Goal: Information Seeking & Learning: Learn about a topic

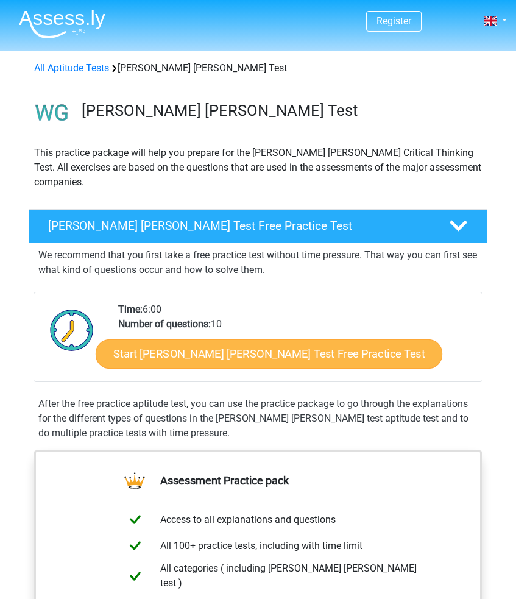
click at [171, 339] on link "Start Watson Glaser Test Free Practice Test" at bounding box center [269, 353] width 347 height 29
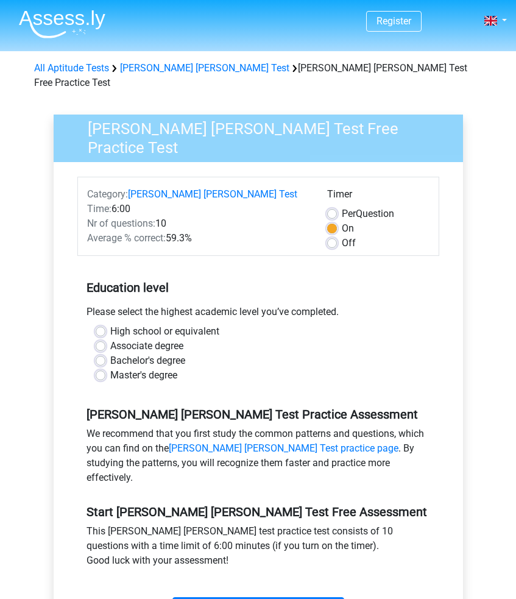
click at [110, 324] on label "High school or equivalent" at bounding box center [164, 331] width 109 height 15
click at [101, 324] on input "High school or equivalent" at bounding box center [101, 330] width 10 height 12
radio input "true"
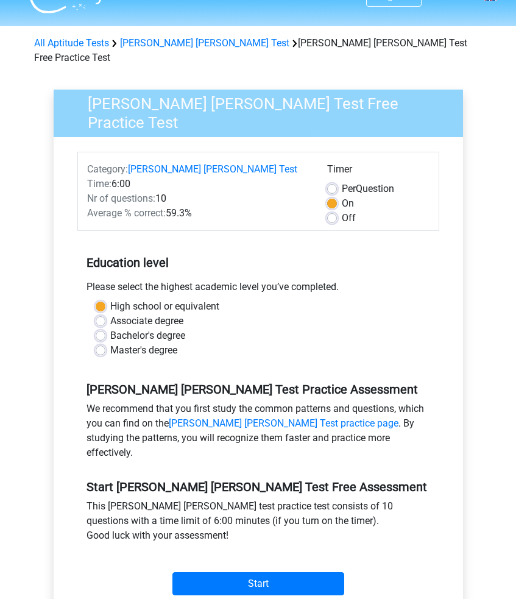
scroll to position [30, 0]
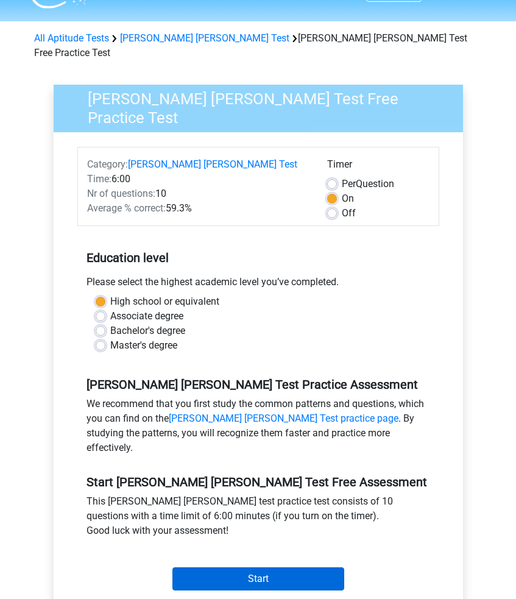
click at [225, 567] on input "Start" at bounding box center [258, 578] width 172 height 23
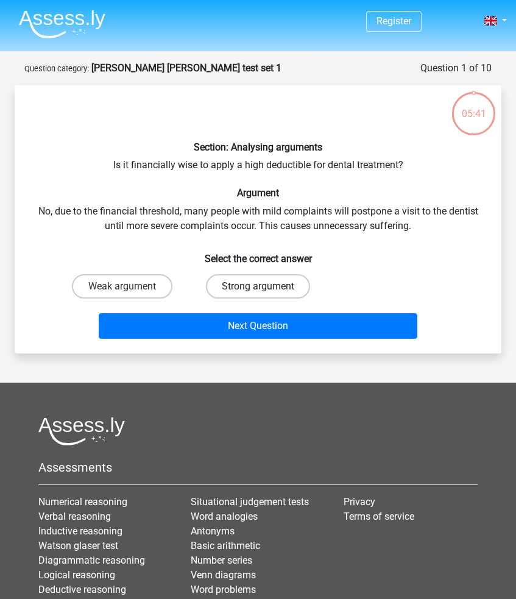
click at [219, 278] on label "Strong argument" at bounding box center [258, 286] width 104 height 24
click at [258, 286] on input "Strong argument" at bounding box center [262, 290] width 8 height 8
radio input "true"
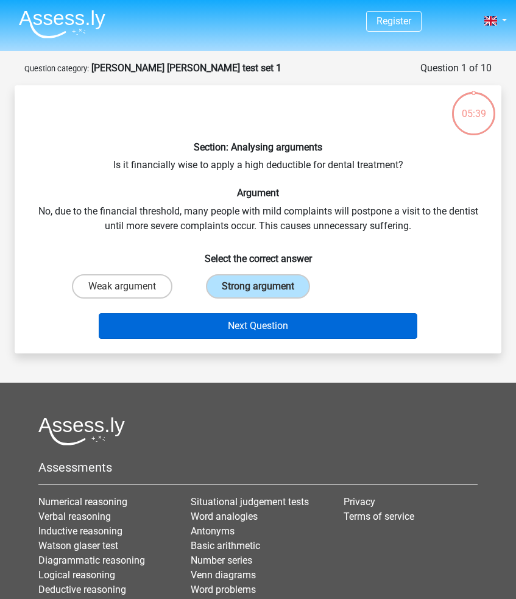
click at [194, 319] on button "Next Question" at bounding box center [258, 326] width 318 height 26
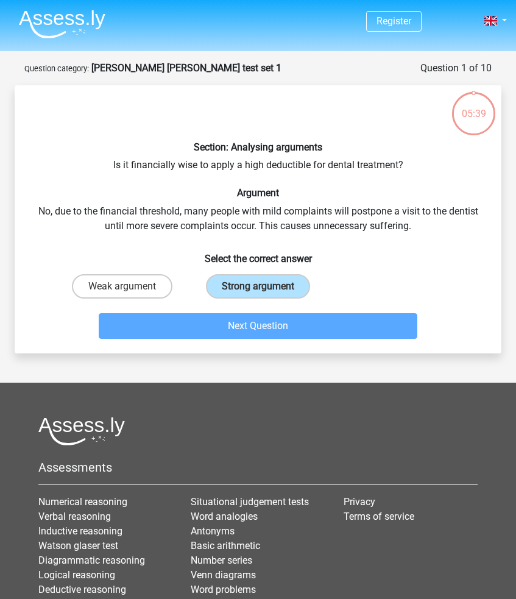
scroll to position [61, 0]
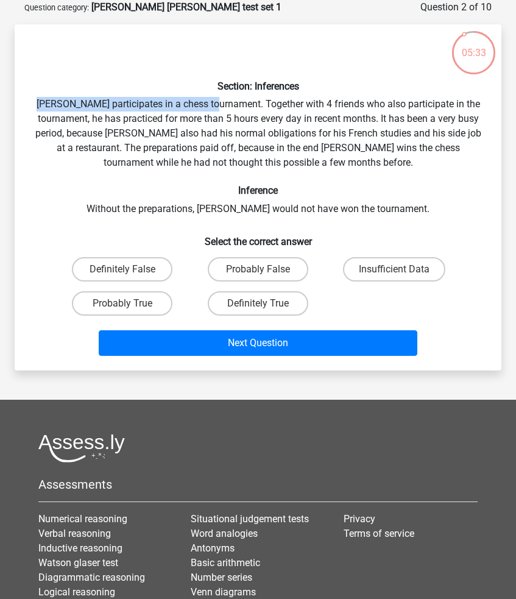
drag, startPoint x: 59, startPoint y: 102, endPoint x: 236, endPoint y: 103, distance: 177.3
click at [236, 103] on div "Section: Inferences Pablo participates in a chess tournament. Together with 4 f…" at bounding box center [258, 197] width 477 height 327
click at [221, 104] on div "Section: Inferences Pablo participates in a chess tournament. Together with 4 f…" at bounding box center [258, 197] width 477 height 327
click at [253, 107] on div "Section: Inferences Pablo participates in a chess tournament. Together with 4 f…" at bounding box center [258, 197] width 477 height 327
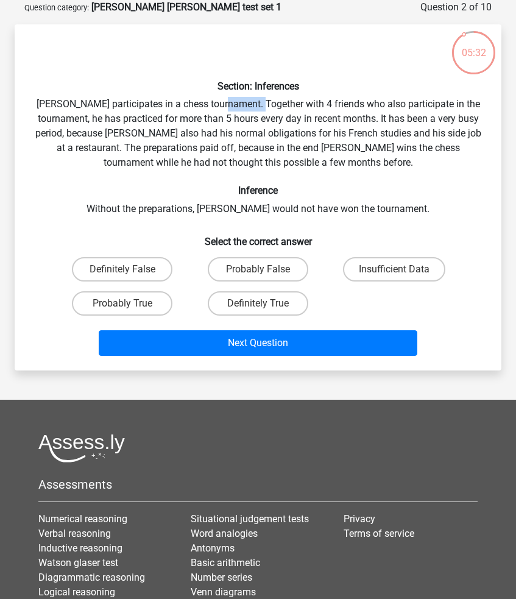
click at [253, 107] on div "Section: Inferences Pablo participates in a chess tournament. Together with 4 f…" at bounding box center [258, 197] width 477 height 327
click at [299, 107] on div "Section: Inferences Pablo participates in a chess tournament. Together with 4 f…" at bounding box center [258, 197] width 477 height 327
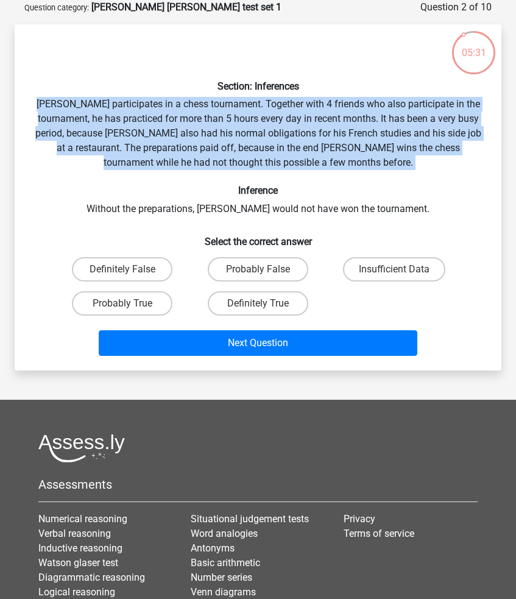
click at [299, 107] on div "Section: Inferences Pablo participates in a chess tournament. Together with 4 f…" at bounding box center [258, 197] width 477 height 327
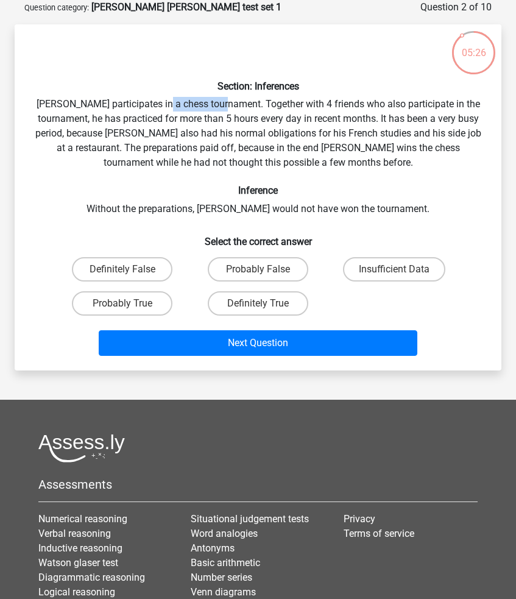
drag, startPoint x: 243, startPoint y: 105, endPoint x: 184, endPoint y: 106, distance: 58.5
click at [184, 106] on div "Section: Inferences Pablo participates in a chess tournament. Together with 4 f…" at bounding box center [258, 197] width 477 height 327
click at [142, 124] on div "Section: Inferences Pablo participates in a chess tournament. Together with 4 f…" at bounding box center [258, 197] width 477 height 327
click at [185, 124] on div "Section: Inferences Pablo participates in a chess tournament. Together with 4 f…" at bounding box center [258, 197] width 477 height 327
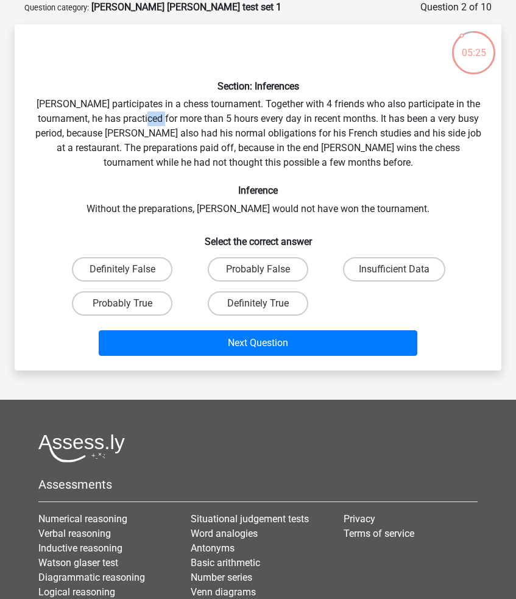
click at [185, 124] on div "Section: Inferences Pablo participates in a chess tournament. Together with 4 f…" at bounding box center [258, 197] width 477 height 327
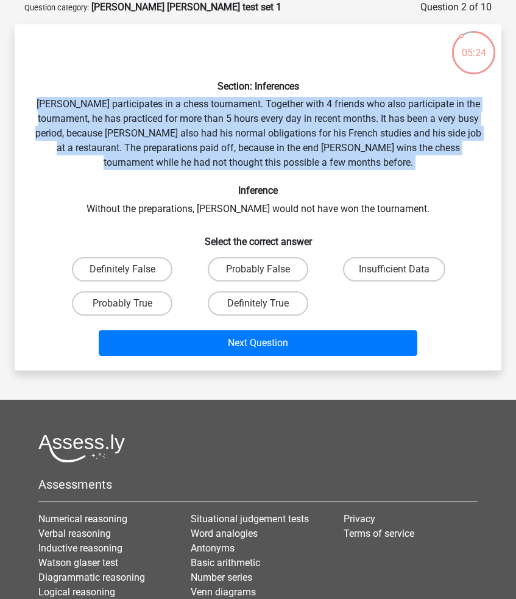
click at [185, 124] on div "Section: Inferences Pablo participates in a chess tournament. Together with 4 f…" at bounding box center [258, 197] width 477 height 327
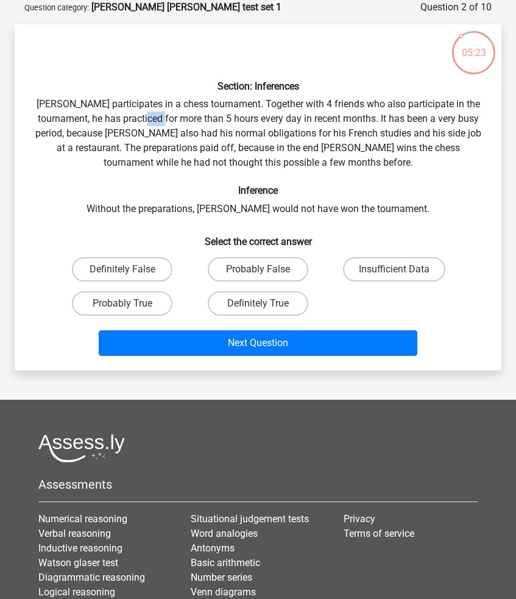
click at [185, 124] on div "Section: Inferences Pablo participates in a chess tournament. Together with 4 f…" at bounding box center [258, 197] width 477 height 327
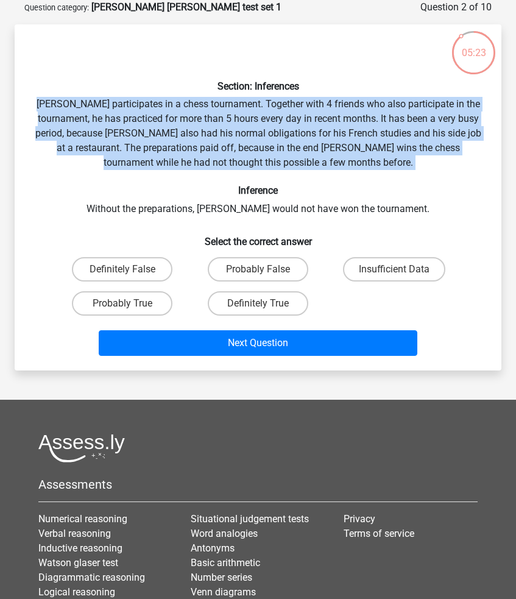
click at [185, 124] on div "Section: Inferences Pablo participates in a chess tournament. Together with 4 f…" at bounding box center [258, 197] width 477 height 327
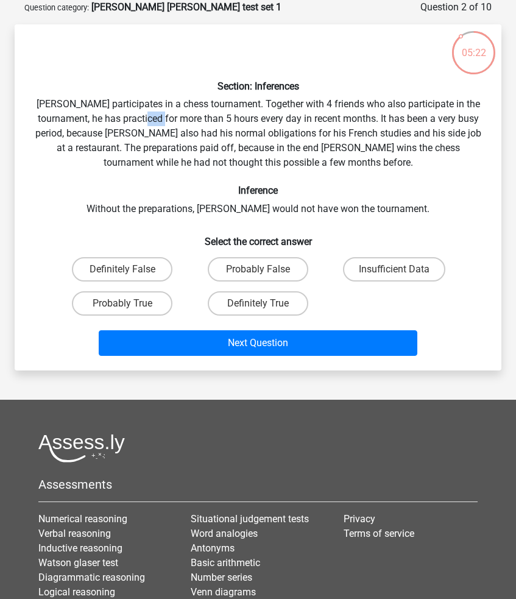
click at [185, 124] on div "Section: Inferences Pablo participates in a chess tournament. Together with 4 f…" at bounding box center [258, 197] width 477 height 327
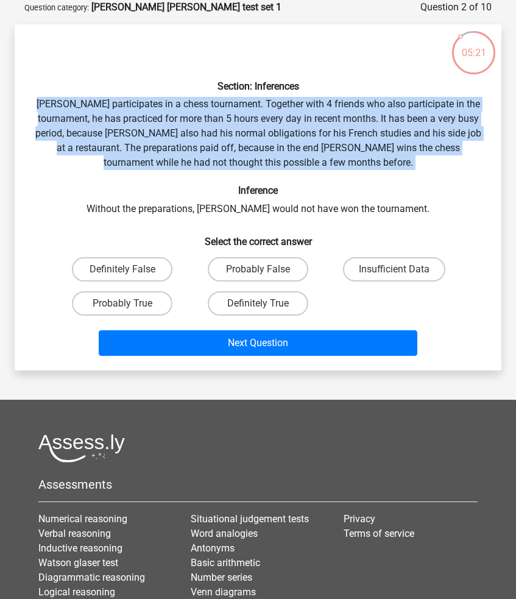
click at [185, 124] on div "Section: Inferences Pablo participates in a chess tournament. Together with 4 f…" at bounding box center [258, 197] width 477 height 327
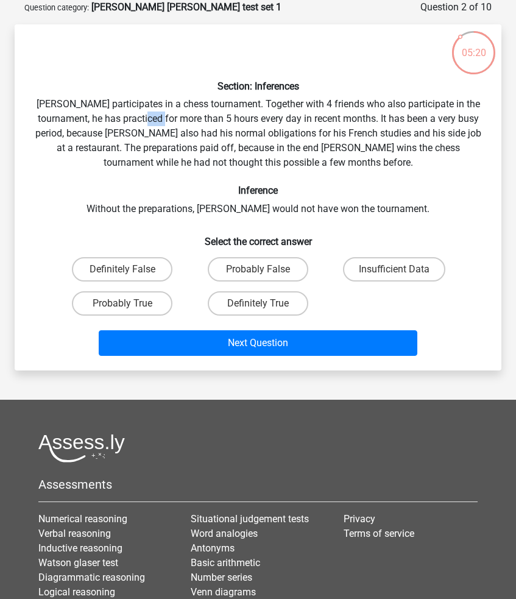
click at [185, 124] on div "Section: Inferences Pablo participates in a chess tournament. Together with 4 f…" at bounding box center [258, 197] width 477 height 327
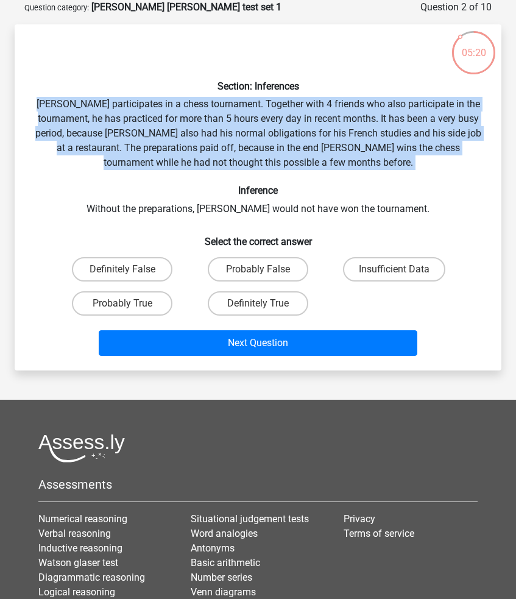
click at [185, 124] on div "Section: Inferences Pablo participates in a chess tournament. Together with 4 f…" at bounding box center [258, 197] width 477 height 327
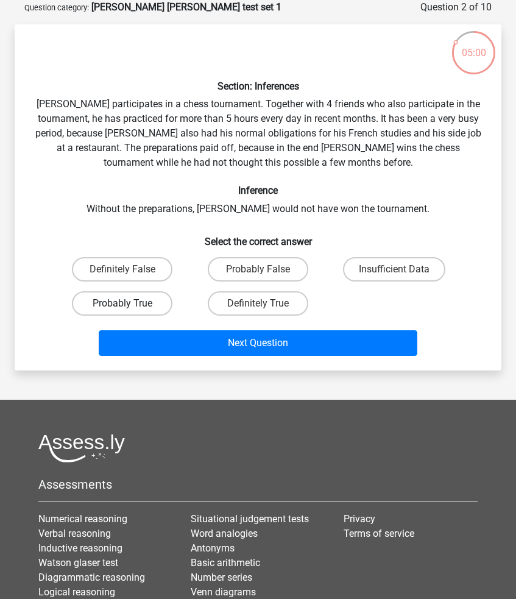
click at [154, 309] on label "Probably True" at bounding box center [122, 303] width 101 height 24
click at [130, 309] on input "Probably True" at bounding box center [126, 307] width 8 height 8
radio input "true"
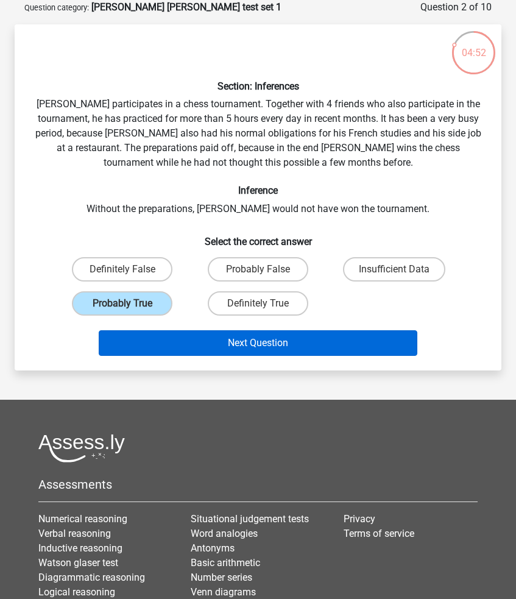
click at [254, 343] on button "Next Question" at bounding box center [258, 343] width 318 height 26
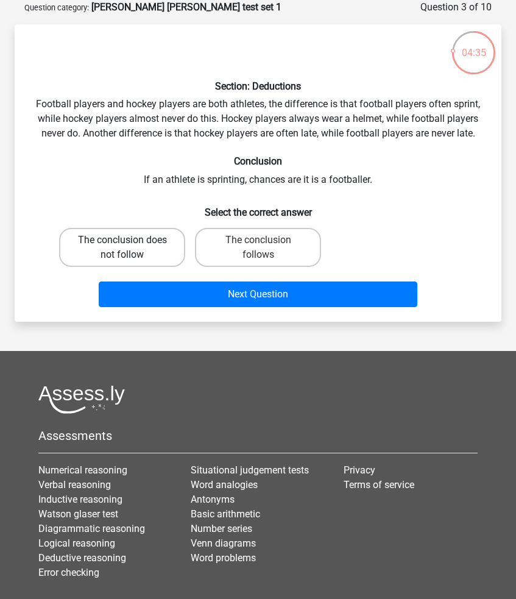
click at [143, 237] on label "The conclusion does not follow" at bounding box center [122, 247] width 126 height 39
click at [130, 240] on input "The conclusion does not follow" at bounding box center [126, 244] width 8 height 8
radio input "true"
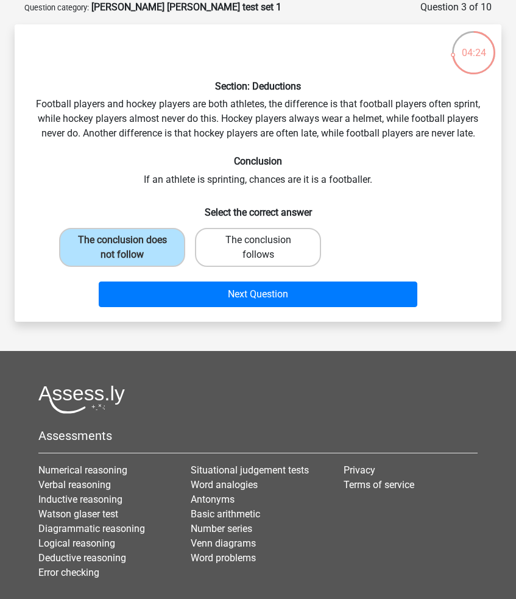
click at [242, 255] on label "The conclusion follows" at bounding box center [258, 247] width 126 height 39
click at [258, 248] on input "The conclusion follows" at bounding box center [262, 244] width 8 height 8
radio input "true"
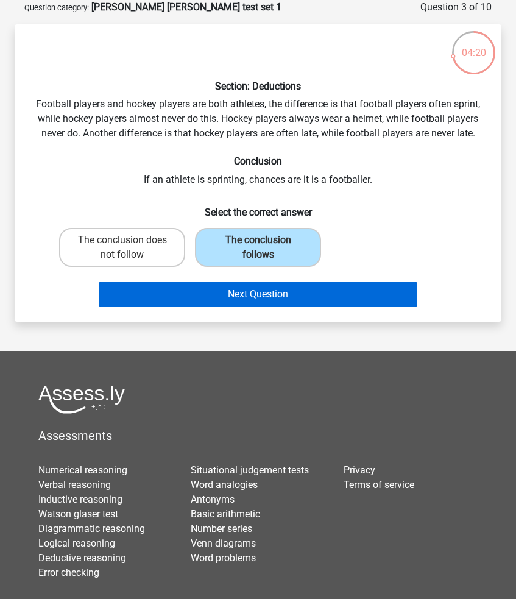
click at [243, 296] on button "Next Question" at bounding box center [258, 295] width 318 height 26
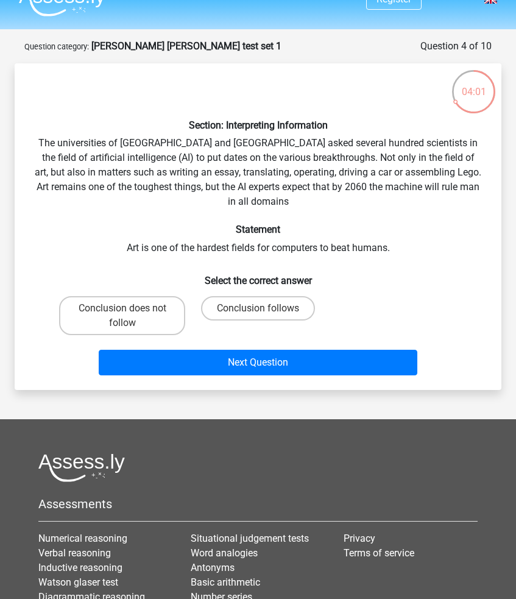
scroll to position [9, 0]
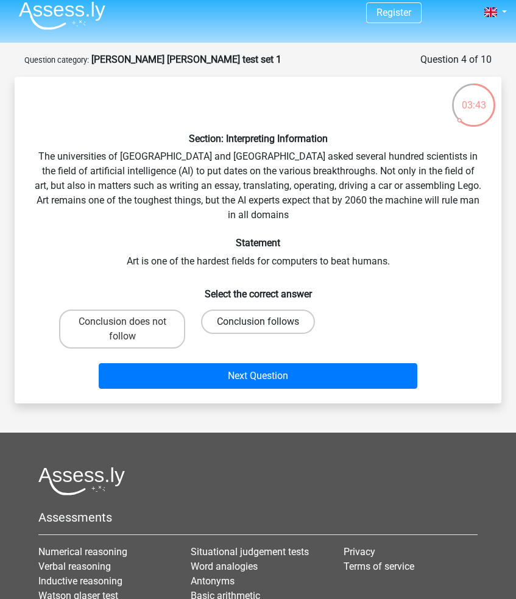
click at [230, 315] on label "Conclusion follows" at bounding box center [258, 322] width 114 height 24
click at [258, 322] on input "Conclusion follows" at bounding box center [262, 326] width 8 height 8
radio input "true"
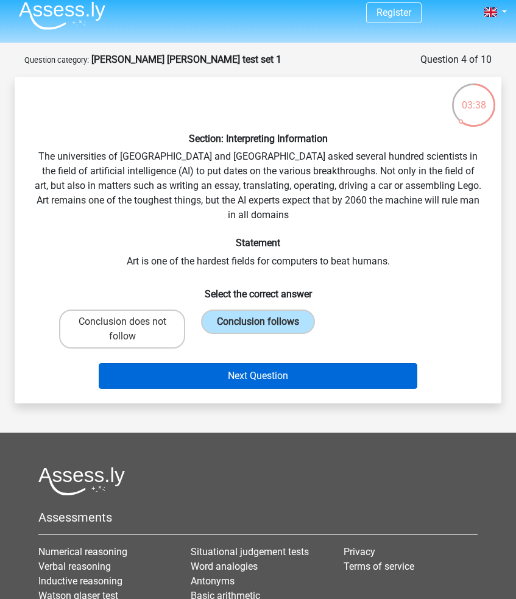
click at [207, 363] on button "Next Question" at bounding box center [258, 376] width 318 height 26
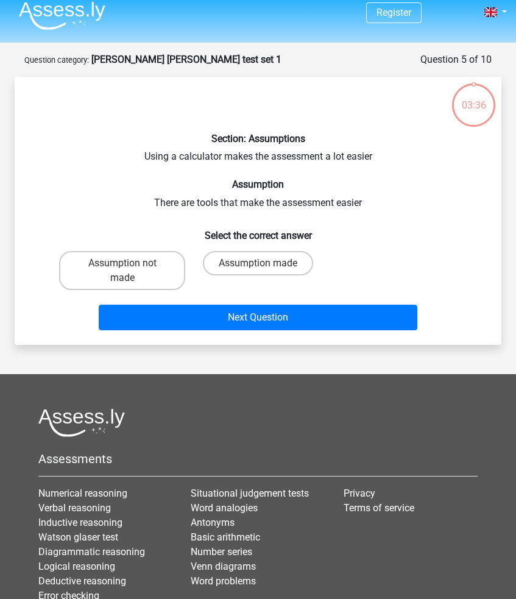
scroll to position [61, 0]
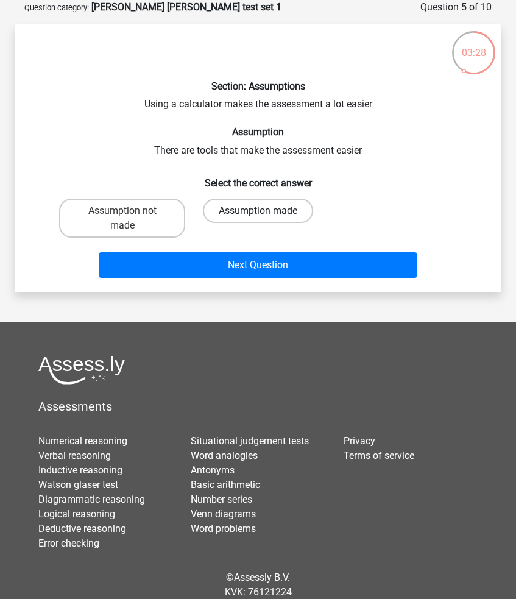
click at [234, 215] on label "Assumption made" at bounding box center [258, 211] width 110 height 24
click at [258, 215] on input "Assumption made" at bounding box center [262, 215] width 8 height 8
radio input "true"
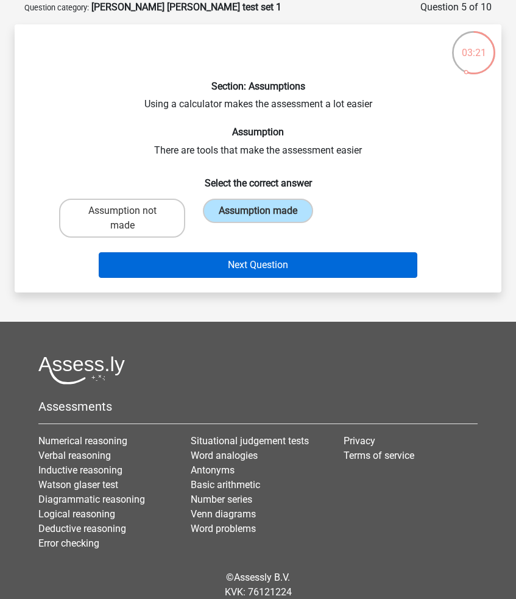
click at [212, 263] on button "Next Question" at bounding box center [258, 265] width 318 height 26
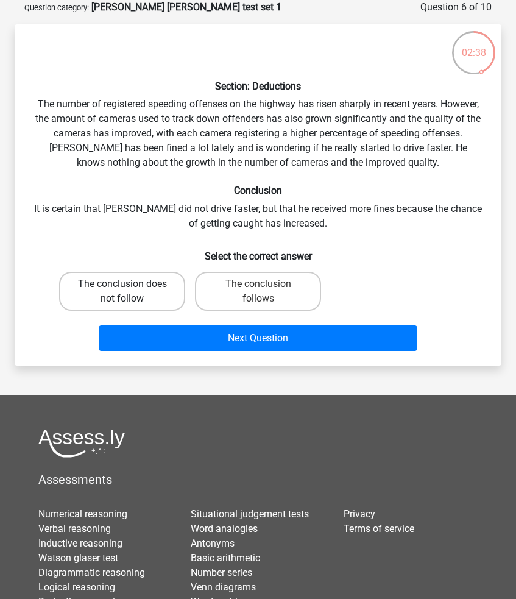
click at [149, 288] on label "The conclusion does not follow" at bounding box center [122, 291] width 126 height 39
click at [130, 288] on input "The conclusion does not follow" at bounding box center [126, 288] width 8 height 8
radio input "true"
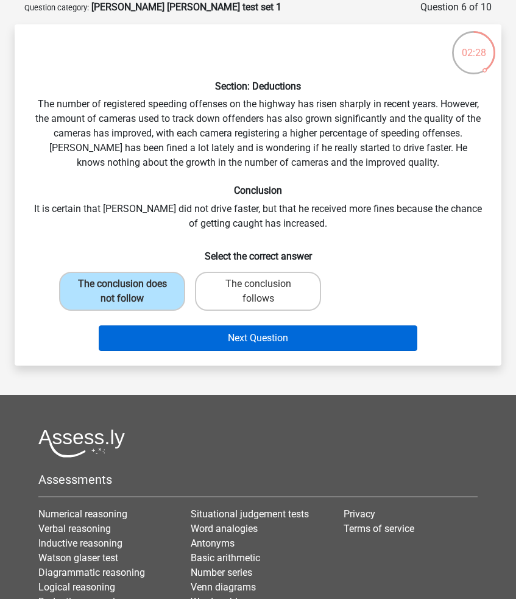
click at [208, 346] on button "Next Question" at bounding box center [258, 338] width 318 height 26
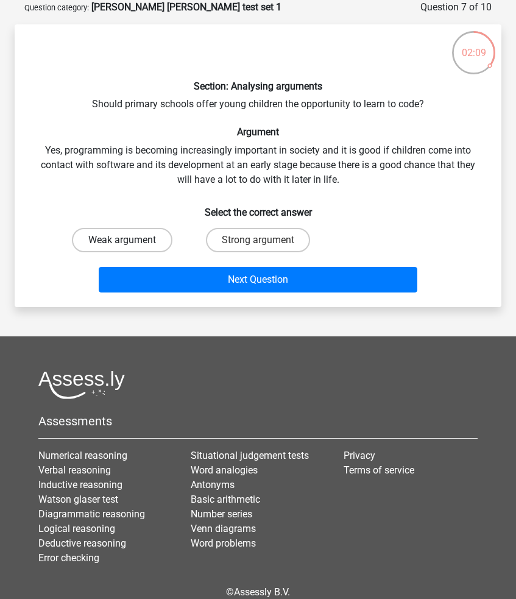
click at [110, 239] on label "Weak argument" at bounding box center [122, 240] width 101 height 24
click at [122, 240] on input "Weak argument" at bounding box center [126, 244] width 8 height 8
radio input "true"
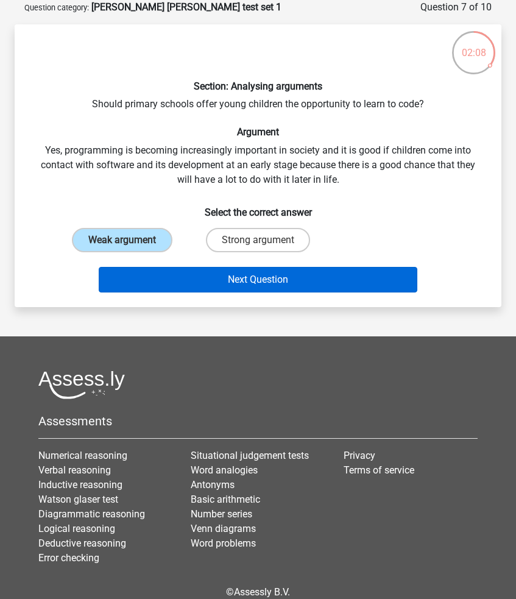
click at [168, 277] on button "Next Question" at bounding box center [258, 280] width 318 height 26
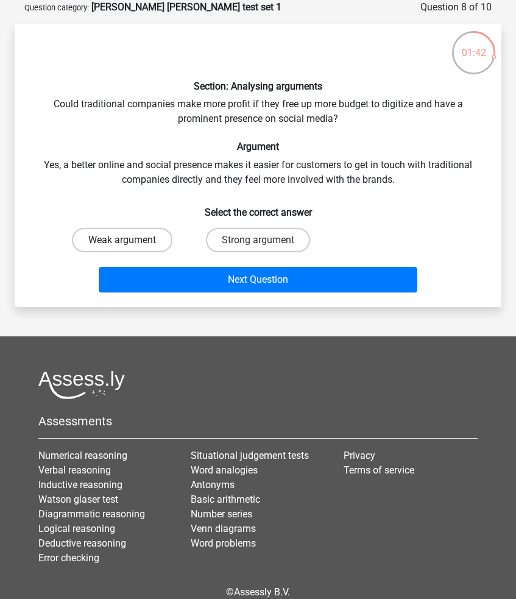
click at [150, 235] on label "Weak argument" at bounding box center [122, 240] width 101 height 24
click at [130, 240] on input "Weak argument" at bounding box center [126, 244] width 8 height 8
radio input "true"
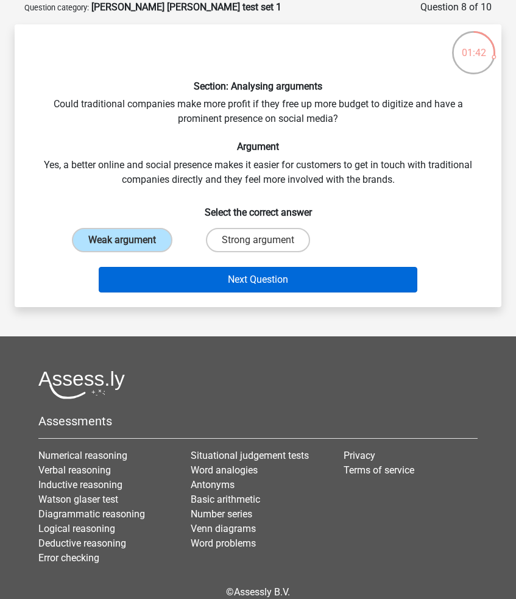
click at [183, 288] on button "Next Question" at bounding box center [258, 280] width 318 height 26
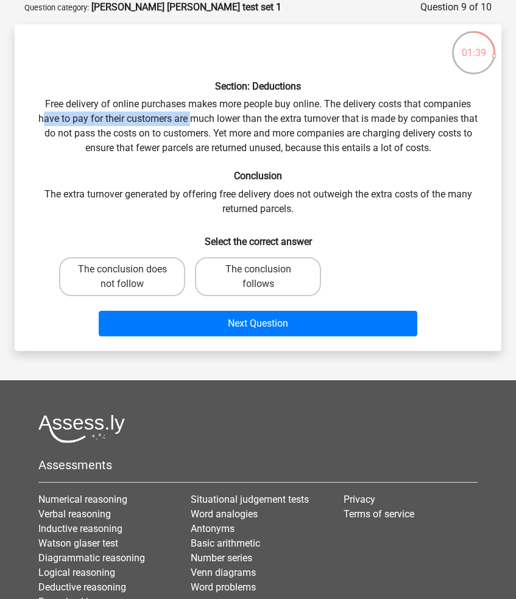
drag, startPoint x: 43, startPoint y: 113, endPoint x: 197, endPoint y: 128, distance: 154.9
click at [197, 127] on div "Section: Deductions Free delivery of online purchases makes more people buy onl…" at bounding box center [258, 187] width 477 height 307
click at [197, 128] on div "Section: Deductions Free delivery of online purchases makes more people buy onl…" at bounding box center [258, 187] width 477 height 307
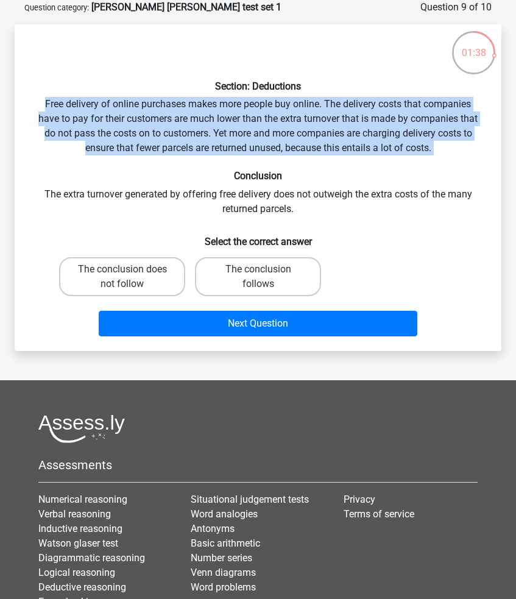
click at [197, 128] on div "Section: Deductions Free delivery of online purchases makes more people buy onl…" at bounding box center [258, 187] width 477 height 307
click at [174, 124] on div "Section: Deductions Free delivery of online purchases makes more people buy onl…" at bounding box center [258, 187] width 477 height 307
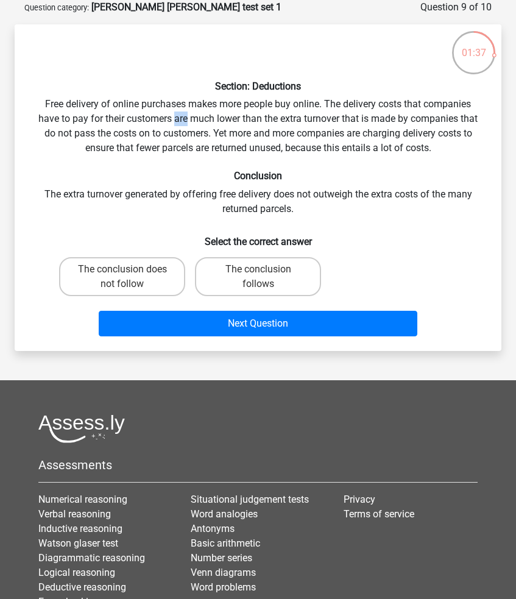
click at [174, 124] on div "Section: Deductions Free delivery of online purchases makes more people buy onl…" at bounding box center [258, 187] width 477 height 307
click at [172, 133] on div "Section: Deductions Free delivery of online purchases makes more people buy onl…" at bounding box center [258, 187] width 477 height 307
click at [227, 124] on div "Section: Deductions Free delivery of online purchases makes more people buy onl…" at bounding box center [258, 187] width 477 height 307
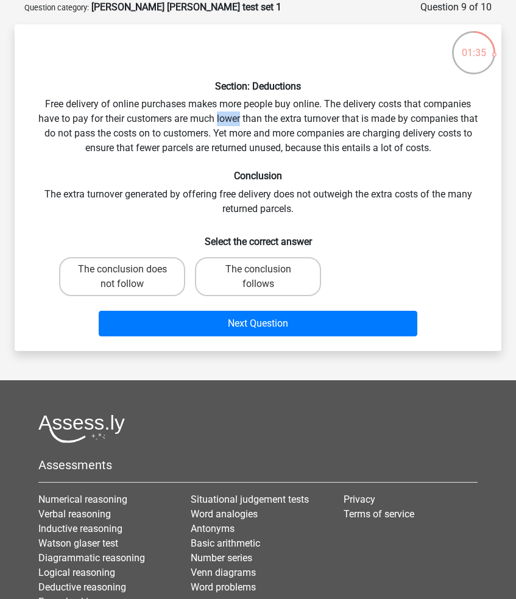
click at [232, 119] on div "Section: Deductions Free delivery of online purchases makes more people buy onl…" at bounding box center [258, 187] width 477 height 307
click at [157, 132] on div "Section: Deductions Free delivery of online purchases makes more people buy onl…" at bounding box center [258, 187] width 477 height 307
click at [183, 133] on div "Section: Deductions Free delivery of online purchases makes more people buy onl…" at bounding box center [258, 187] width 477 height 307
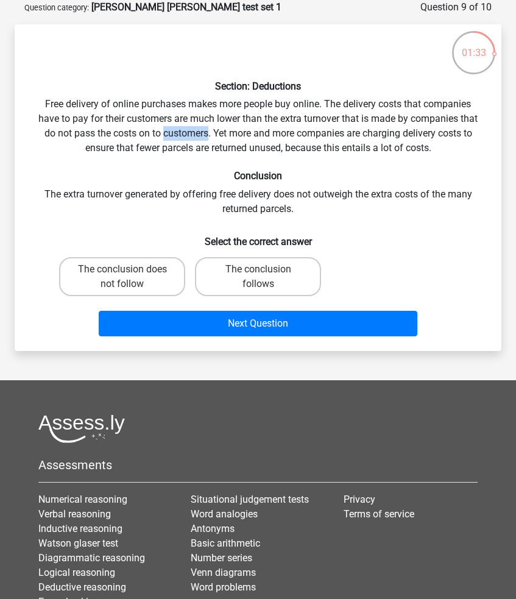
click at [183, 133] on div "Section: Deductions Free delivery of online purchases makes more people buy onl…" at bounding box center [258, 187] width 477 height 307
click at [168, 144] on div "Section: Deductions Free delivery of online purchases makes more people buy onl…" at bounding box center [258, 187] width 477 height 307
click at [144, 150] on div "Section: Deductions Free delivery of online purchases makes more people buy onl…" at bounding box center [258, 187] width 477 height 307
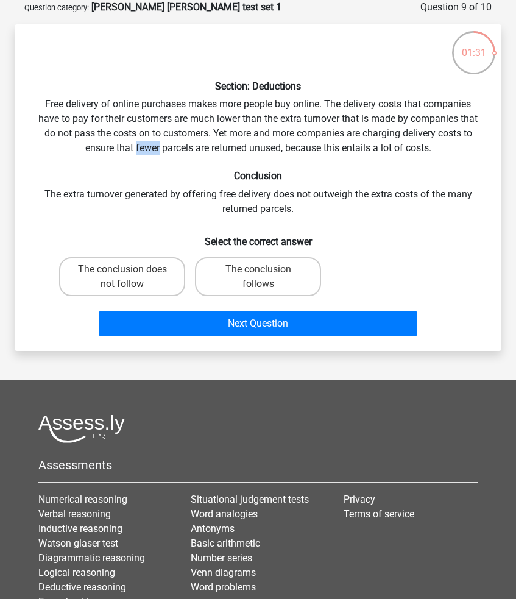
click at [144, 150] on div "Section: Deductions Free delivery of online purchases makes more people buy onl…" at bounding box center [258, 187] width 477 height 307
click at [222, 146] on div "Section: Deductions Free delivery of online purchases makes more people buy onl…" at bounding box center [258, 187] width 477 height 307
click at [271, 145] on div "Section: Deductions Free delivery of online purchases makes more people buy onl…" at bounding box center [258, 187] width 477 height 307
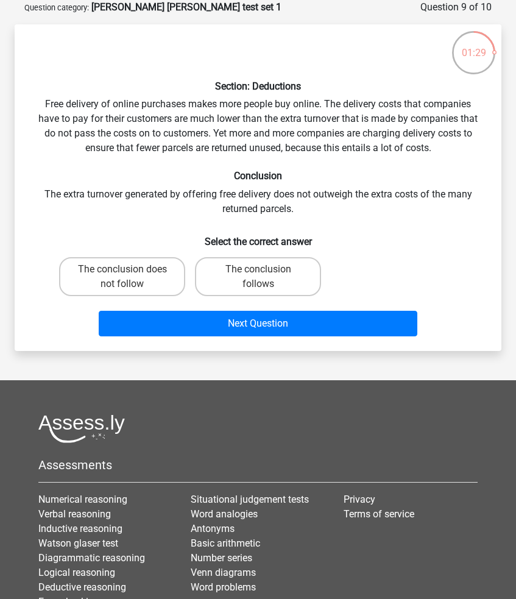
click at [302, 149] on div "Section: Deductions Free delivery of online purchases makes more people buy onl…" at bounding box center [258, 187] width 477 height 307
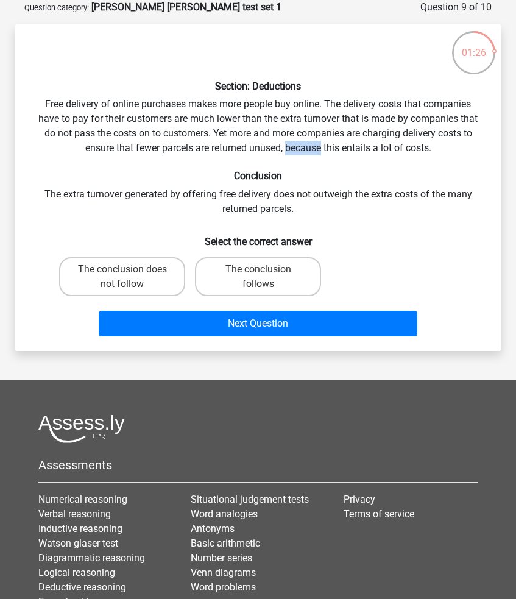
click at [302, 149] on div "Section: Deductions Free delivery of online purchases makes more people buy onl…" at bounding box center [258, 187] width 477 height 307
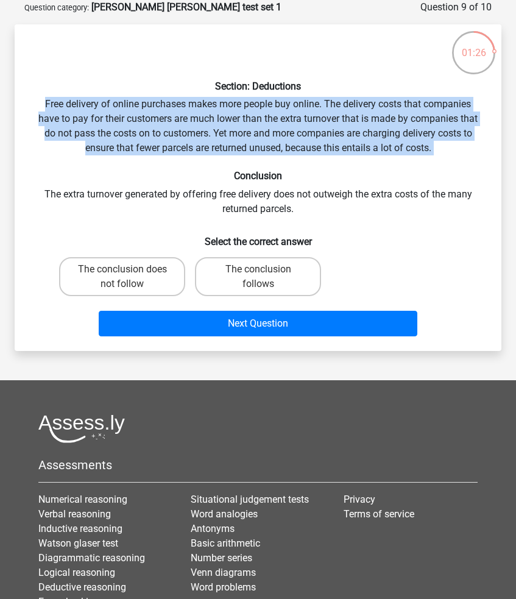
click at [302, 149] on div "Section: Deductions Free delivery of online purchases makes more people buy onl…" at bounding box center [258, 187] width 477 height 307
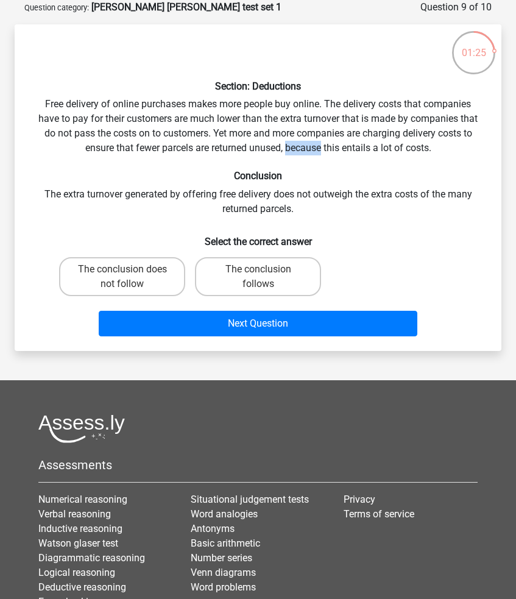
click at [302, 149] on div "Section: Deductions Free delivery of online purchases makes more people buy onl…" at bounding box center [258, 187] width 477 height 307
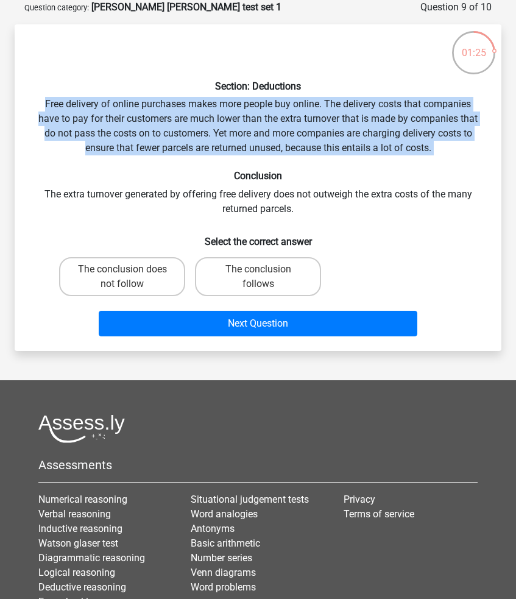
click at [302, 149] on div "Section: Deductions Free delivery of online purchases makes more people buy onl…" at bounding box center [258, 187] width 477 height 307
click at [301, 149] on div "Section: Deductions Free delivery of online purchases makes more people buy onl…" at bounding box center [258, 187] width 477 height 307
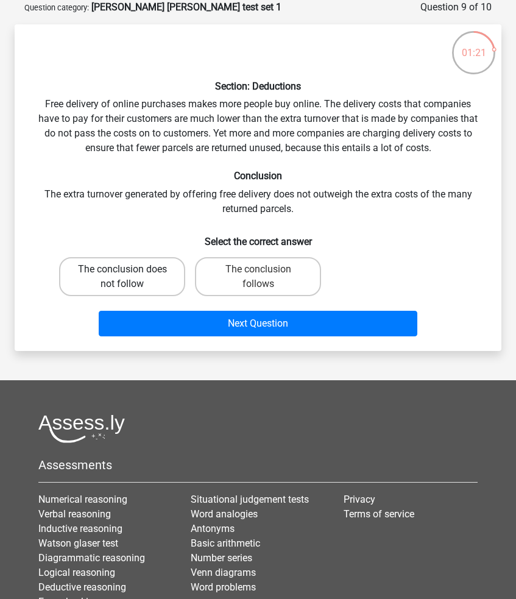
click at [152, 275] on label "The conclusion does not follow" at bounding box center [122, 276] width 126 height 39
click at [130, 275] on input "The conclusion does not follow" at bounding box center [126, 273] width 8 height 8
radio input "true"
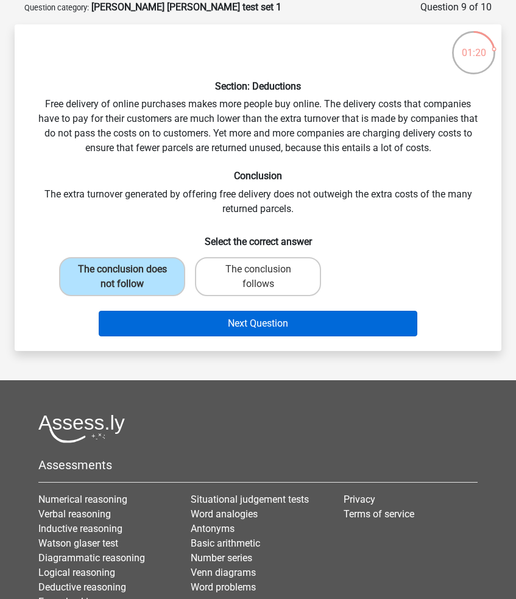
click at [166, 328] on button "Next Question" at bounding box center [258, 324] width 318 height 26
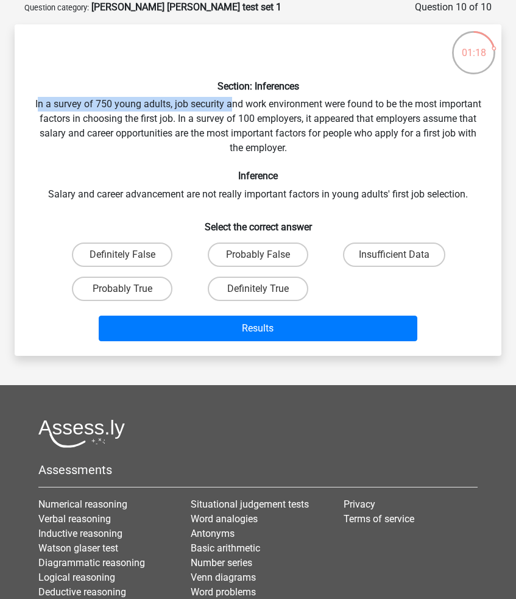
drag, startPoint x: 58, startPoint y: 104, endPoint x: 247, endPoint y: 97, distance: 189.7
click at [250, 97] on div "Section: Inferences In a survey of 750 young adults, job security and work envi…" at bounding box center [258, 190] width 477 height 312
click at [229, 108] on div "Section: Inferences In a survey of 750 young adults, job security and work envi…" at bounding box center [258, 190] width 477 height 312
click at [277, 94] on div "Section: Inferences In a survey of 750 young adults, job security and work envi…" at bounding box center [258, 190] width 477 height 312
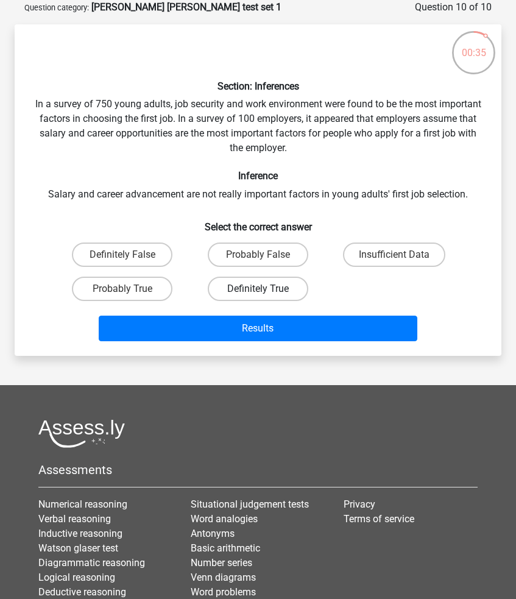
click at [233, 285] on label "Definitely True" at bounding box center [258, 289] width 101 height 24
click at [258, 289] on input "Definitely True" at bounding box center [262, 293] width 8 height 8
radio input "true"
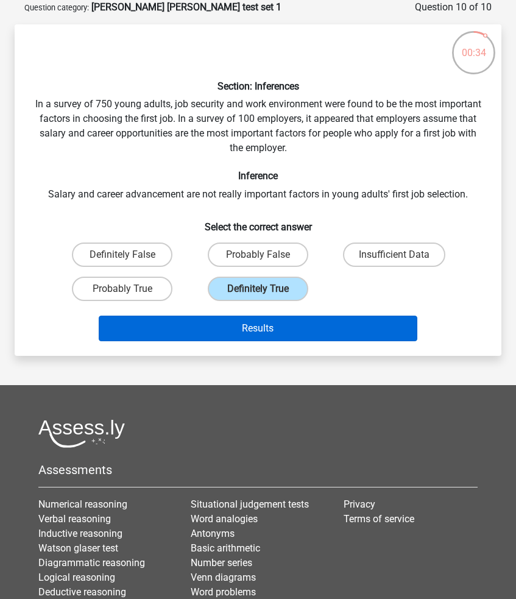
click at [219, 326] on button "Results" at bounding box center [258, 329] width 318 height 26
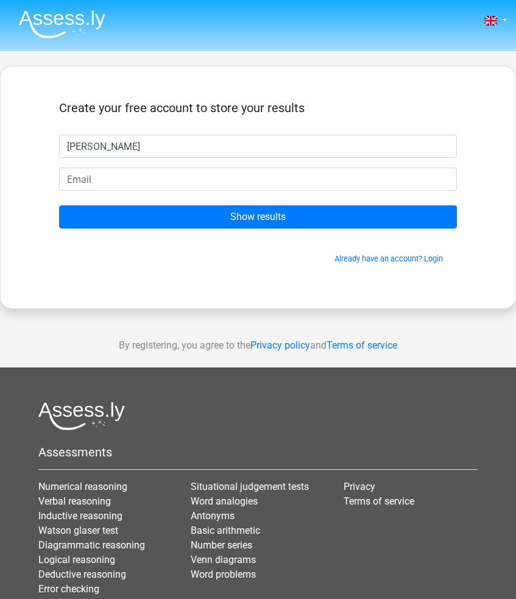
type input "[PERSON_NAME]"
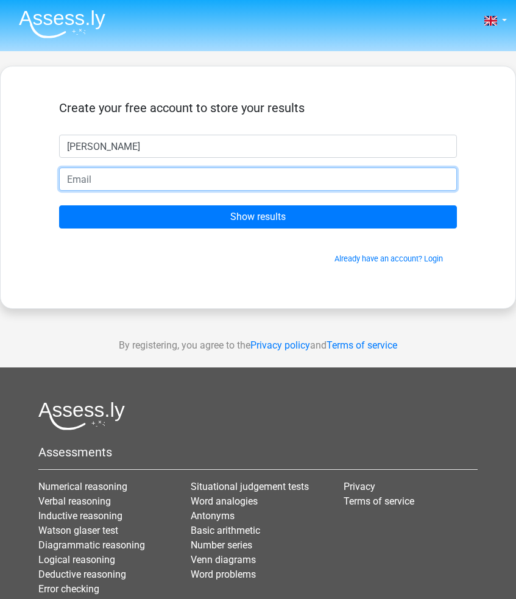
type input "s"
type input "[EMAIL_ADDRESS][DOMAIN_NAME]"
click at [258, 217] on input "Show results" at bounding box center [258, 216] width 398 height 23
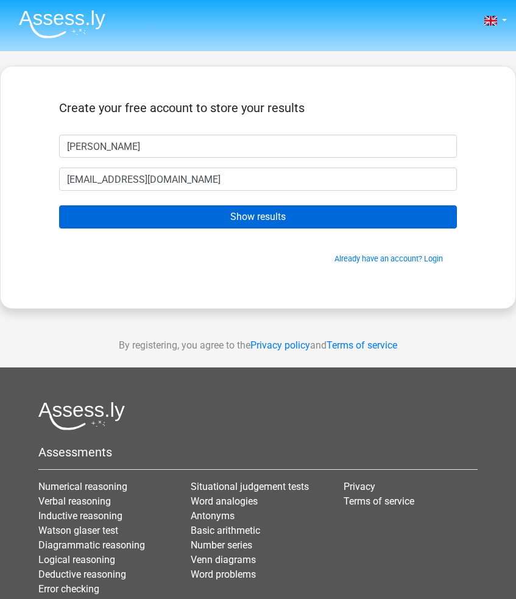
click at [210, 210] on input "Show results" at bounding box center [258, 216] width 398 height 23
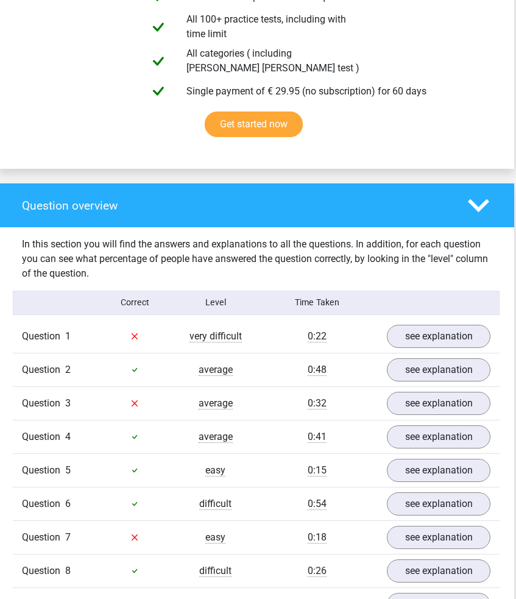
scroll to position [766, 2]
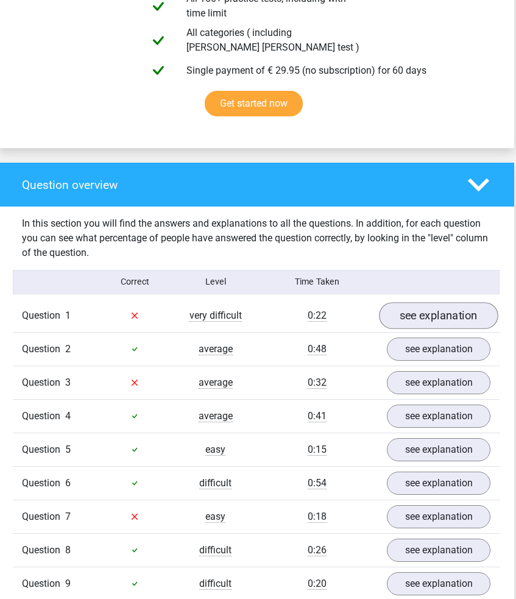
click at [413, 302] on link "see explanation" at bounding box center [438, 315] width 119 height 27
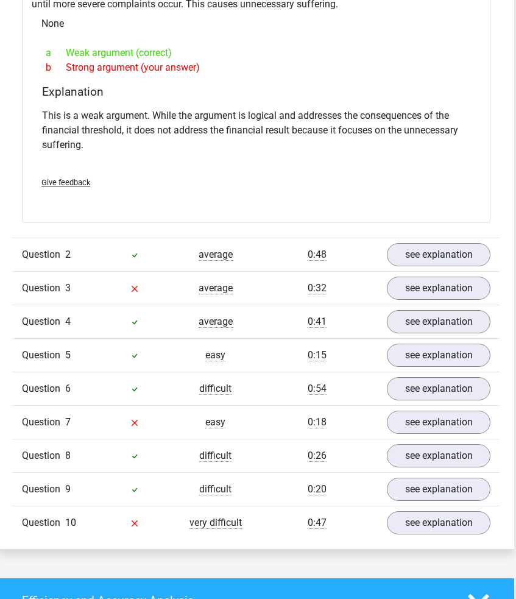
scroll to position [1200, 2]
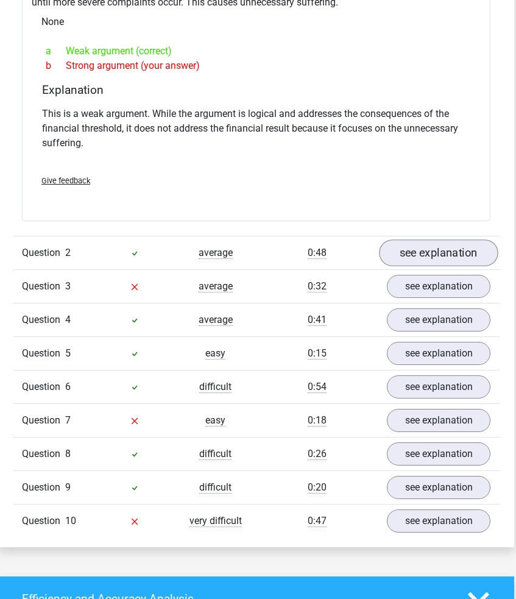
click at [420, 241] on link "see explanation" at bounding box center [438, 252] width 119 height 27
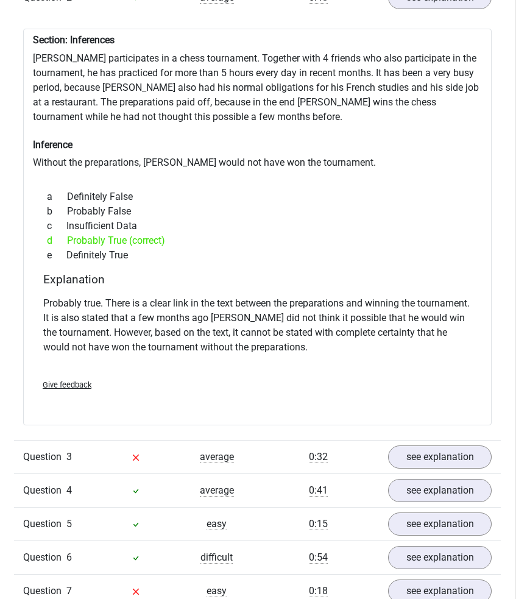
scroll to position [1602, 1]
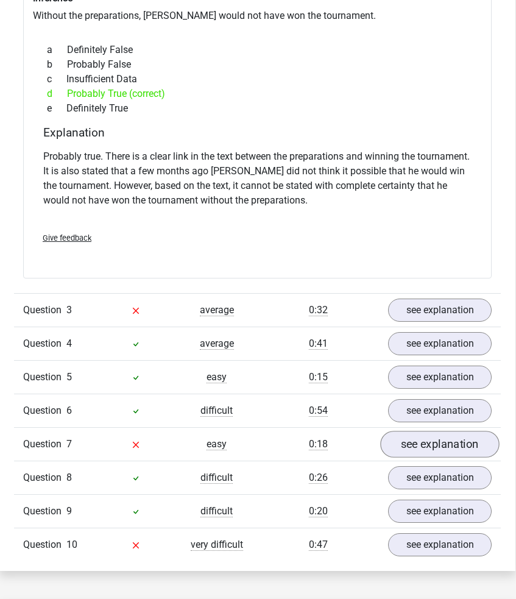
click at [417, 431] on link "see explanation" at bounding box center [439, 444] width 119 height 27
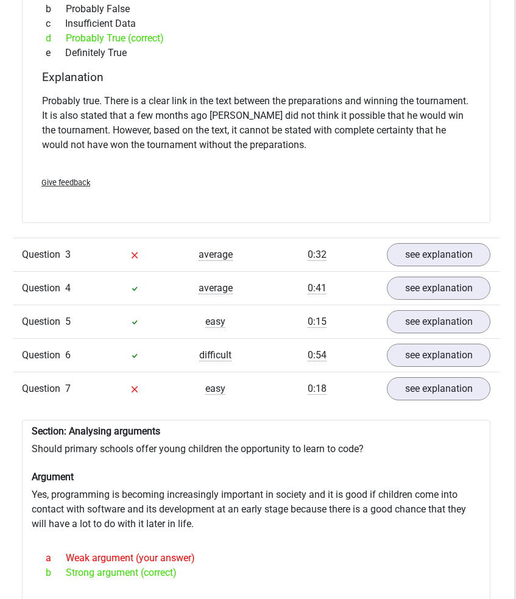
scroll to position [1728, 2]
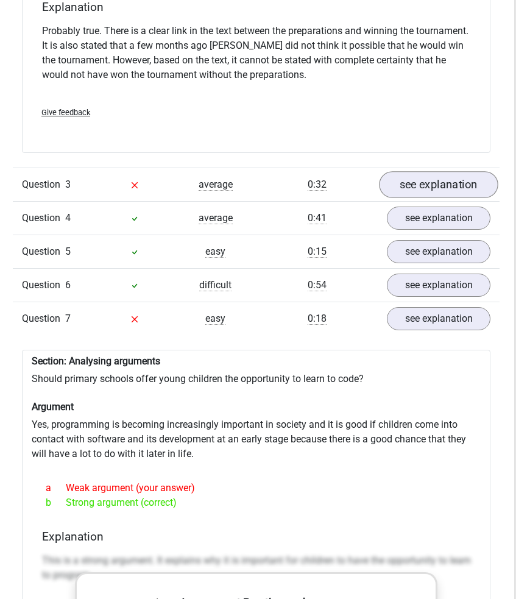
click at [436, 172] on link "see explanation" at bounding box center [438, 184] width 119 height 27
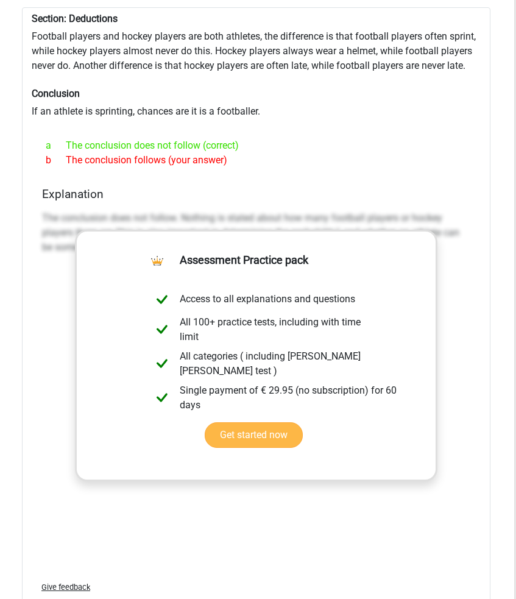
scroll to position [1937, 2]
